Goal: Information Seeking & Learning: Learn about a topic

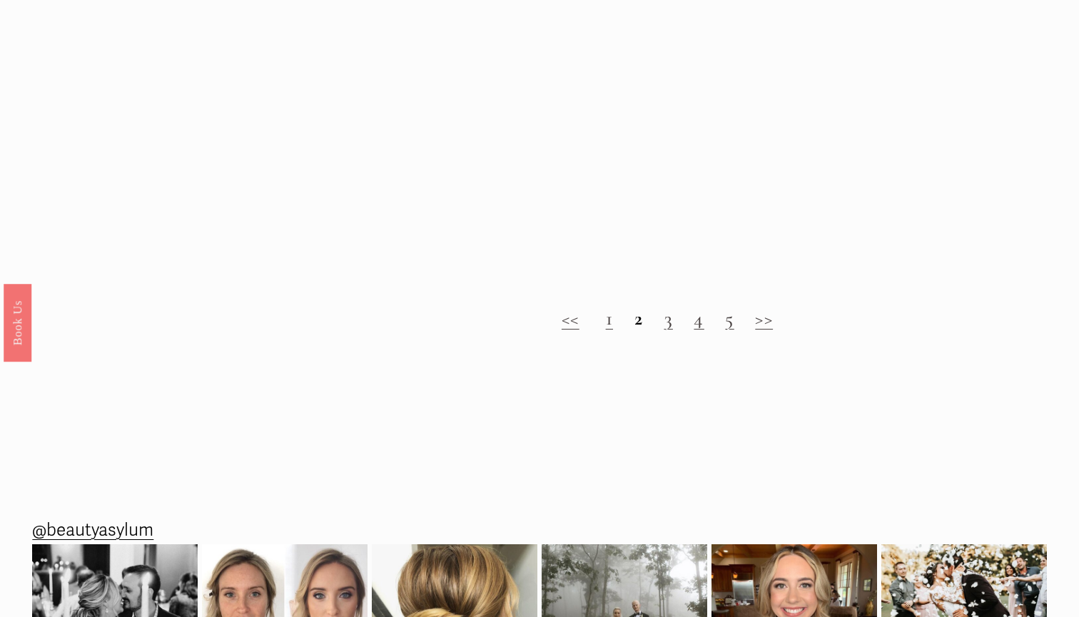
scroll to position [1810, 0]
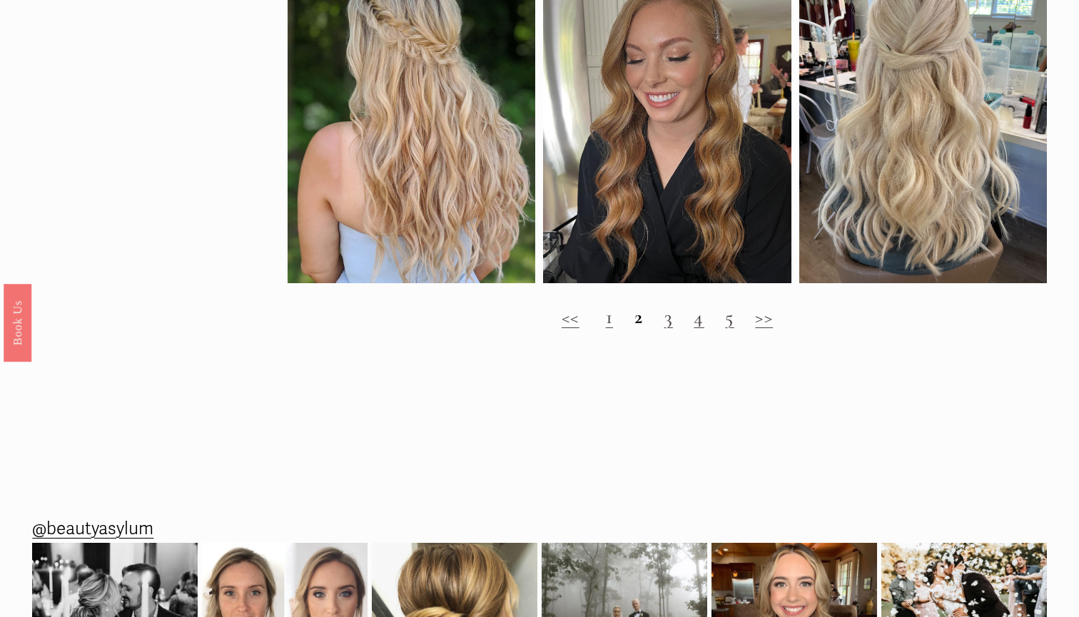
click at [667, 320] on link "3" at bounding box center [668, 317] width 9 height 24
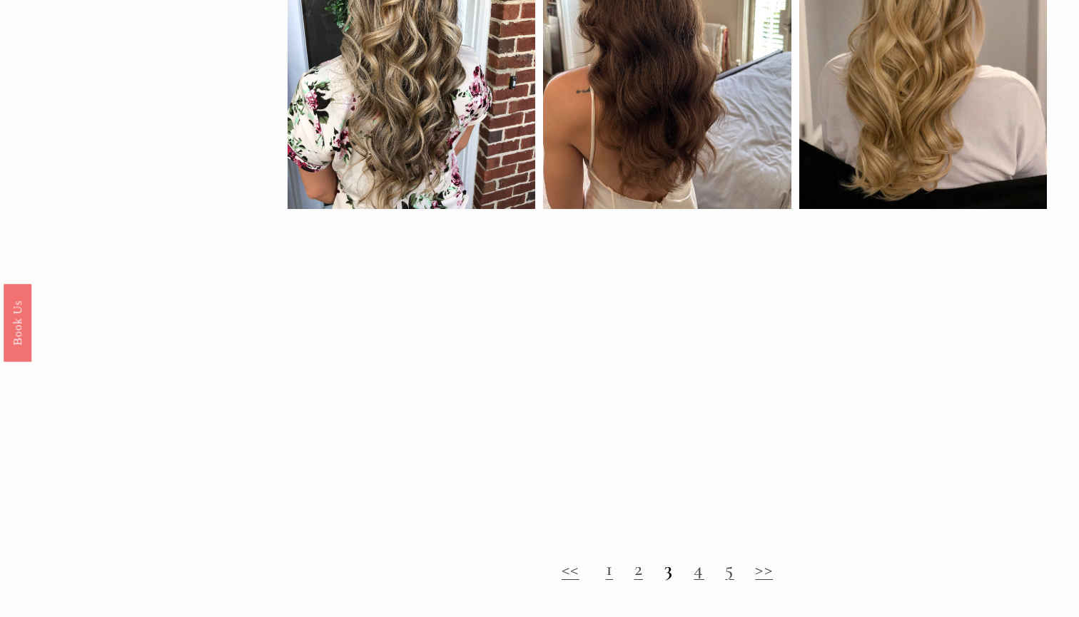
scroll to position [930, 0]
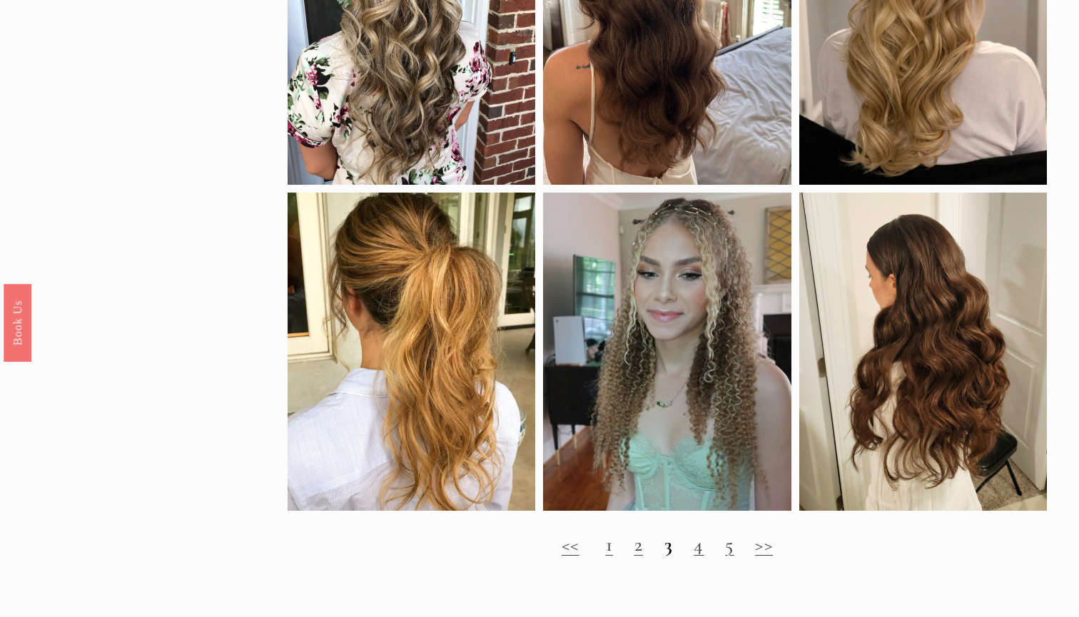
click at [702, 552] on link "4" at bounding box center [699, 544] width 10 height 24
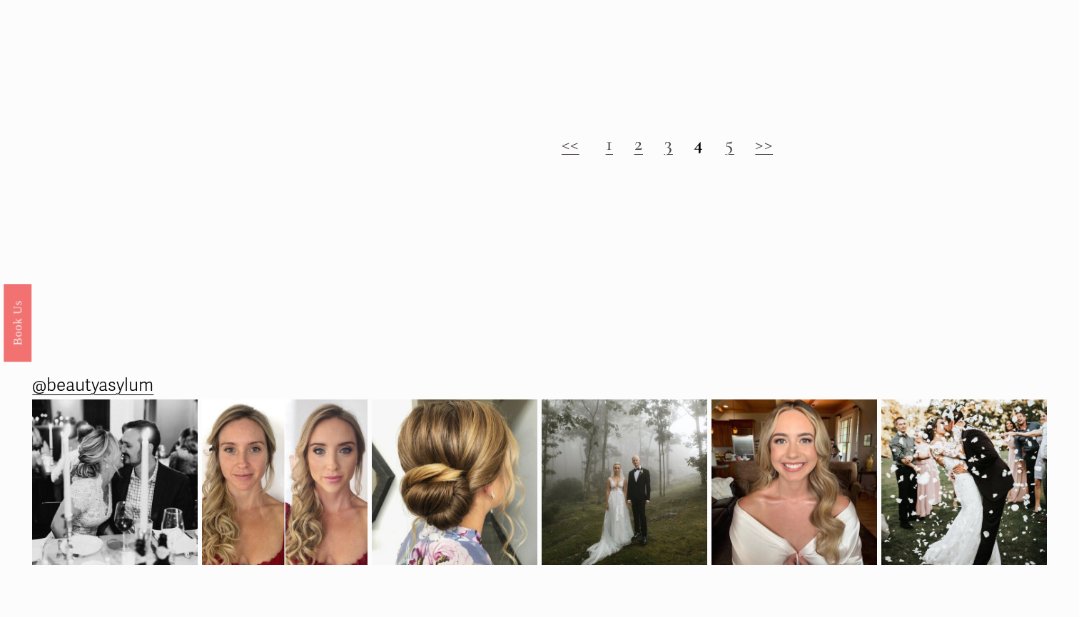
scroll to position [1928, 0]
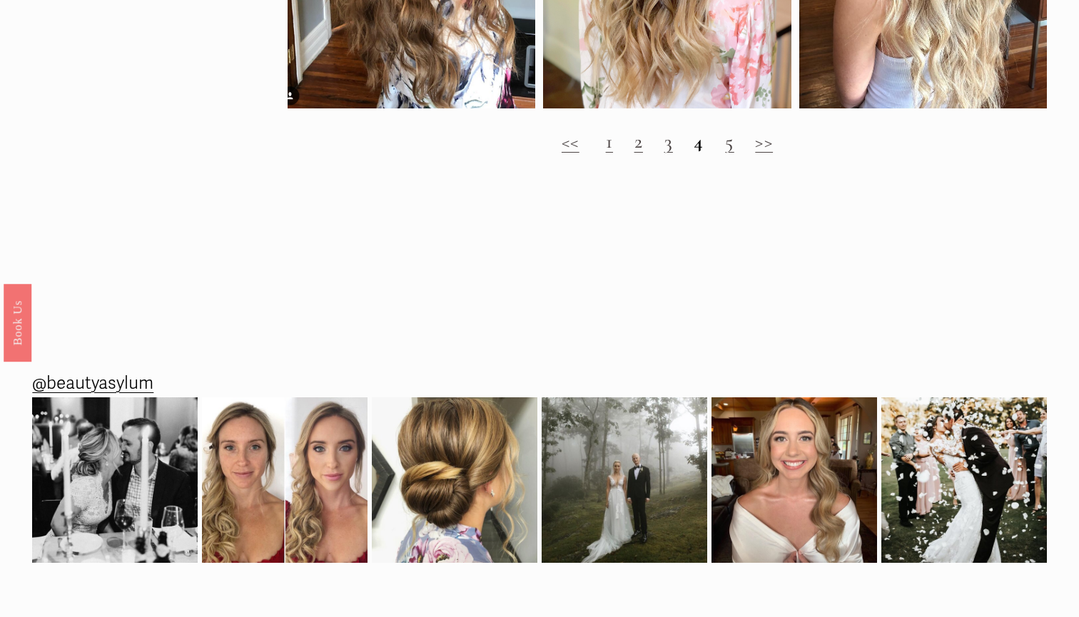
click at [729, 146] on link "5" at bounding box center [729, 141] width 9 height 24
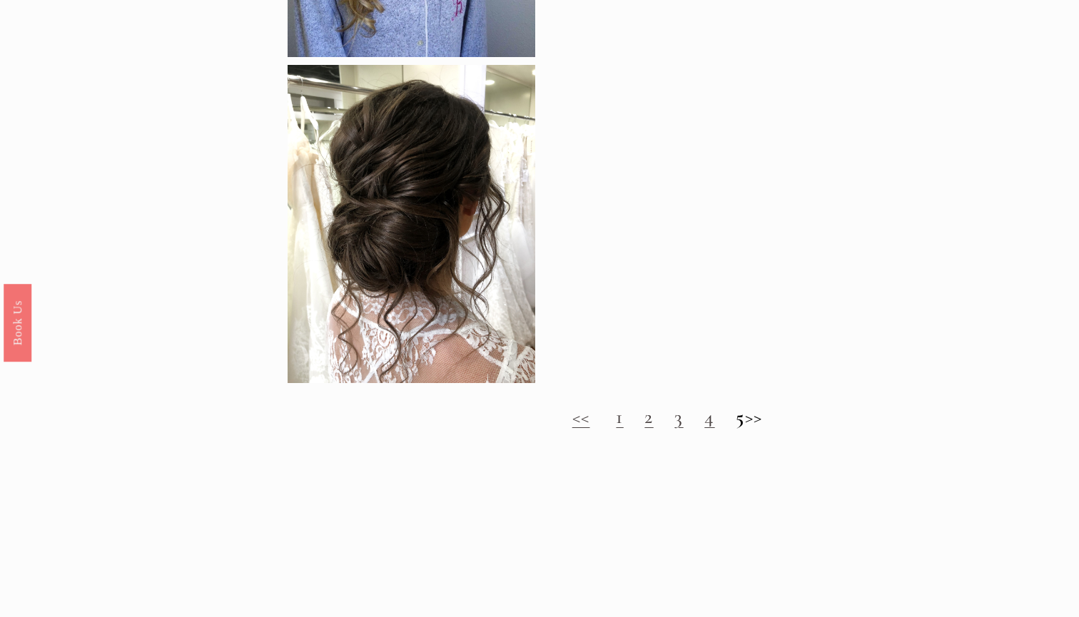
scroll to position [1385, 0]
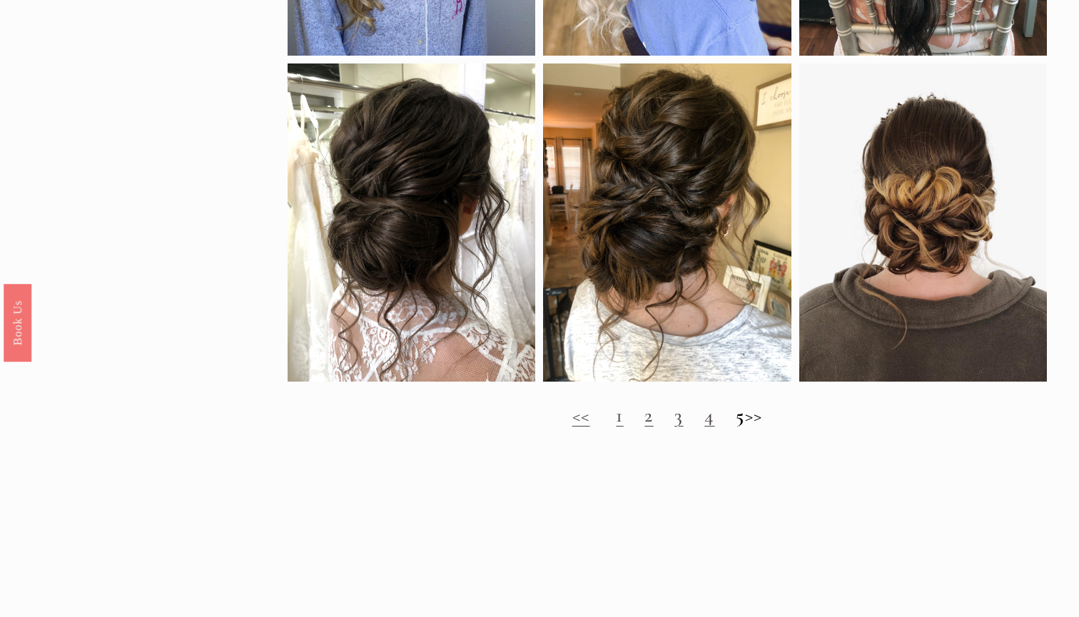
click at [771, 411] on h2 "<< 1 2 3 4 5 >>" at bounding box center [667, 415] width 759 height 23
click at [769, 424] on h2 "<< 1 2 3 4 5 >>" at bounding box center [667, 415] width 759 height 23
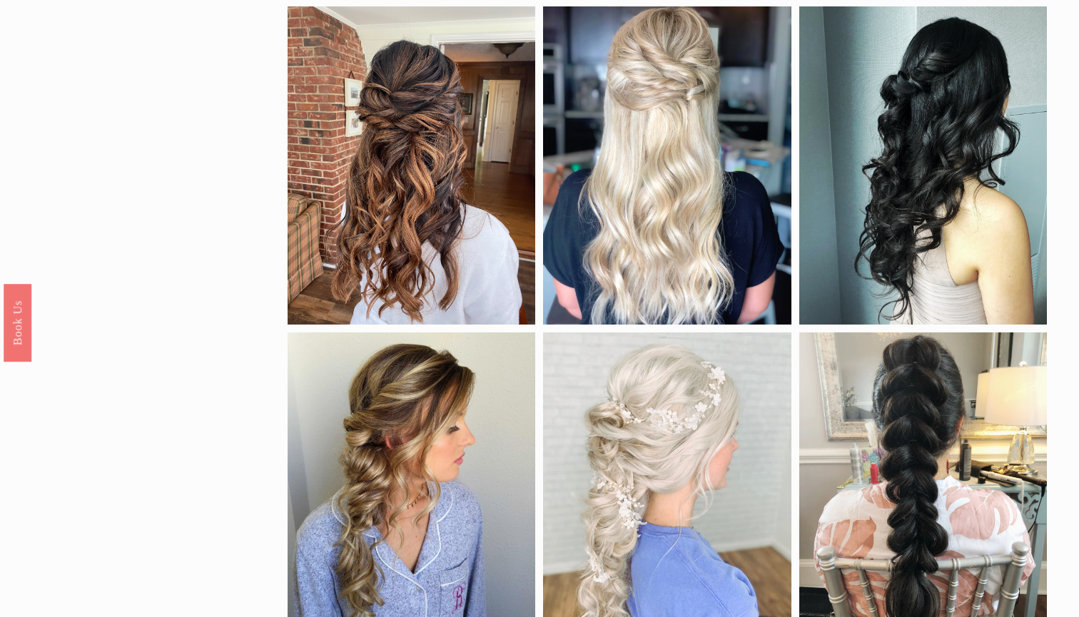
scroll to position [702, 0]
